Goal: Find specific page/section: Find specific page/section

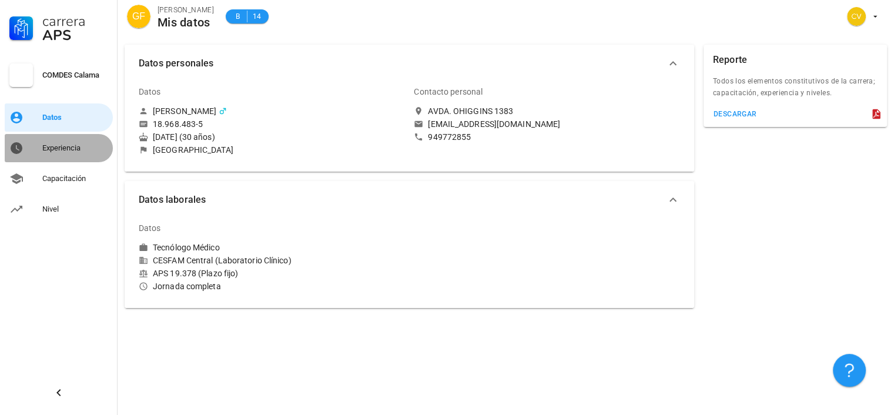
click at [71, 145] on div "Experiencia" at bounding box center [75, 147] width 66 height 9
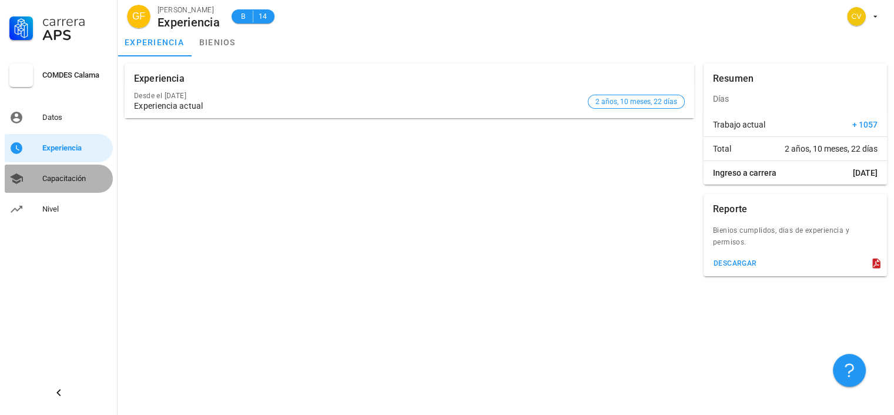
click at [71, 175] on div "Capacitación" at bounding box center [75, 178] width 66 height 9
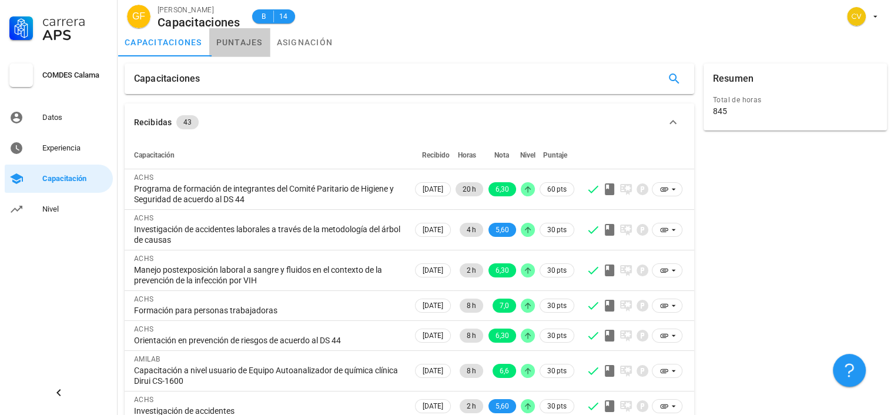
click at [243, 43] on link "puntajes" at bounding box center [239, 42] width 61 height 28
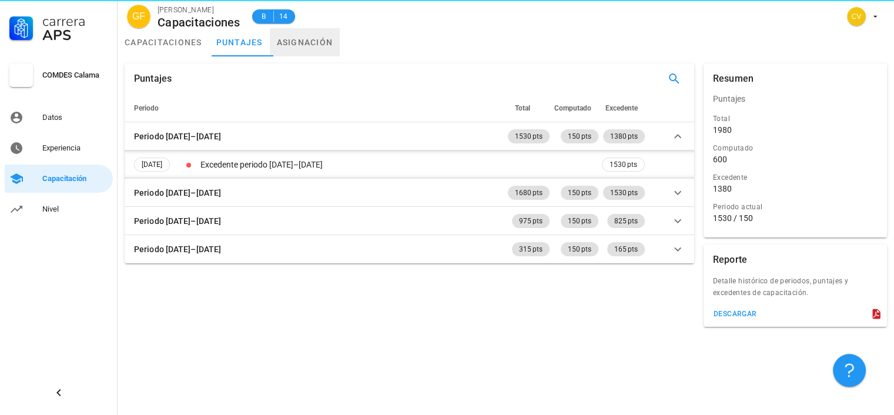
click at [308, 41] on link "asignación" at bounding box center [305, 42] width 71 height 28
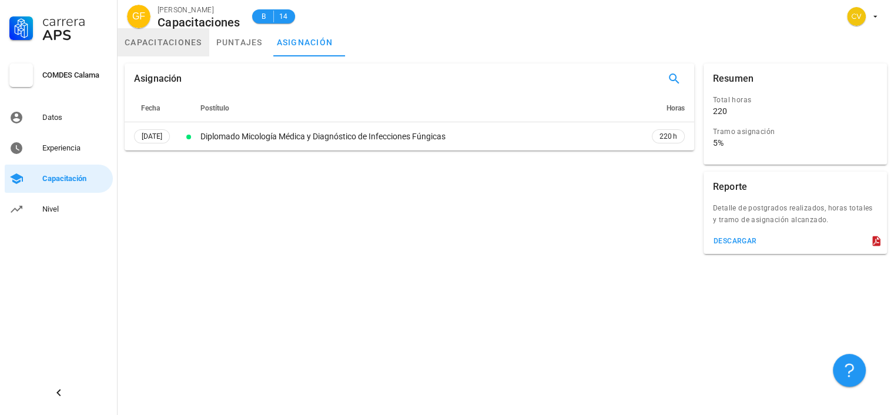
click at [174, 41] on link "capacitaciones" at bounding box center [164, 42] width 92 height 28
